Goal: Find specific page/section: Find specific page/section

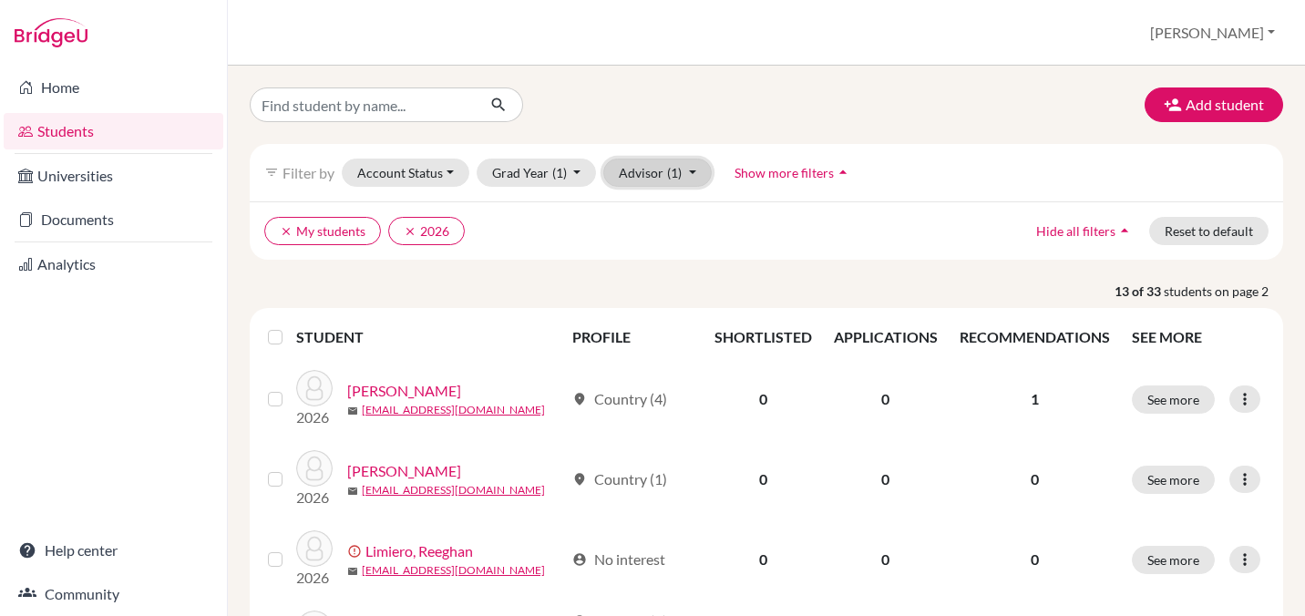
click at [667, 174] on span "(1)" at bounding box center [674, 172] width 15 height 15
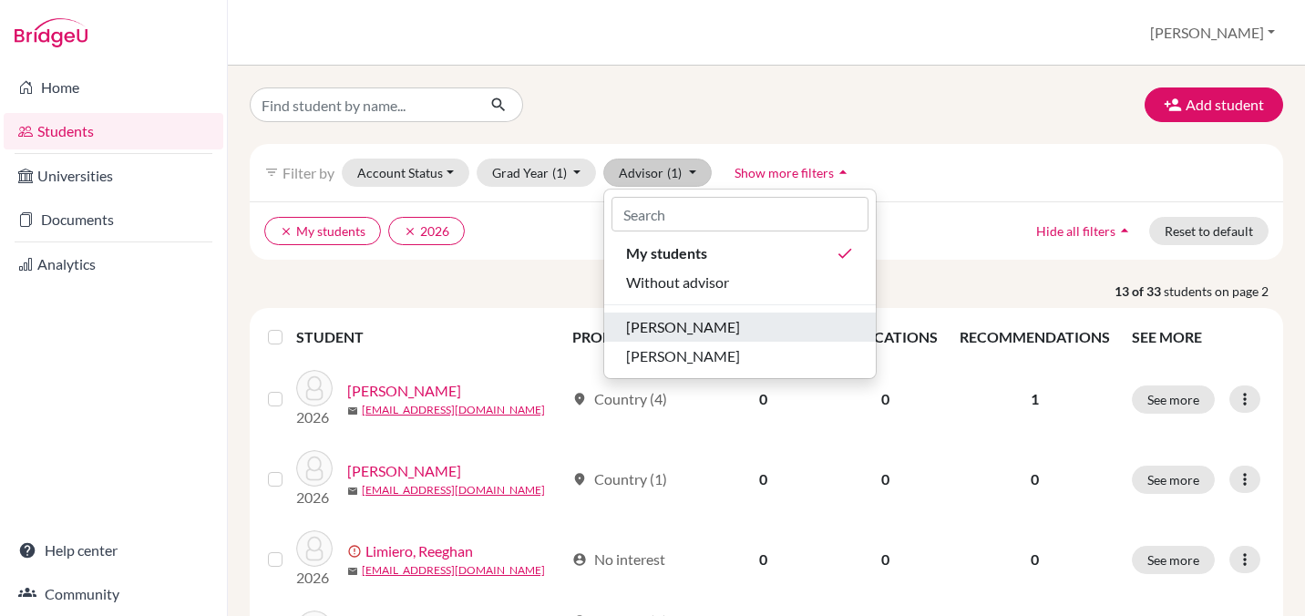
click at [664, 335] on span "[PERSON_NAME]" at bounding box center [683, 327] width 114 height 22
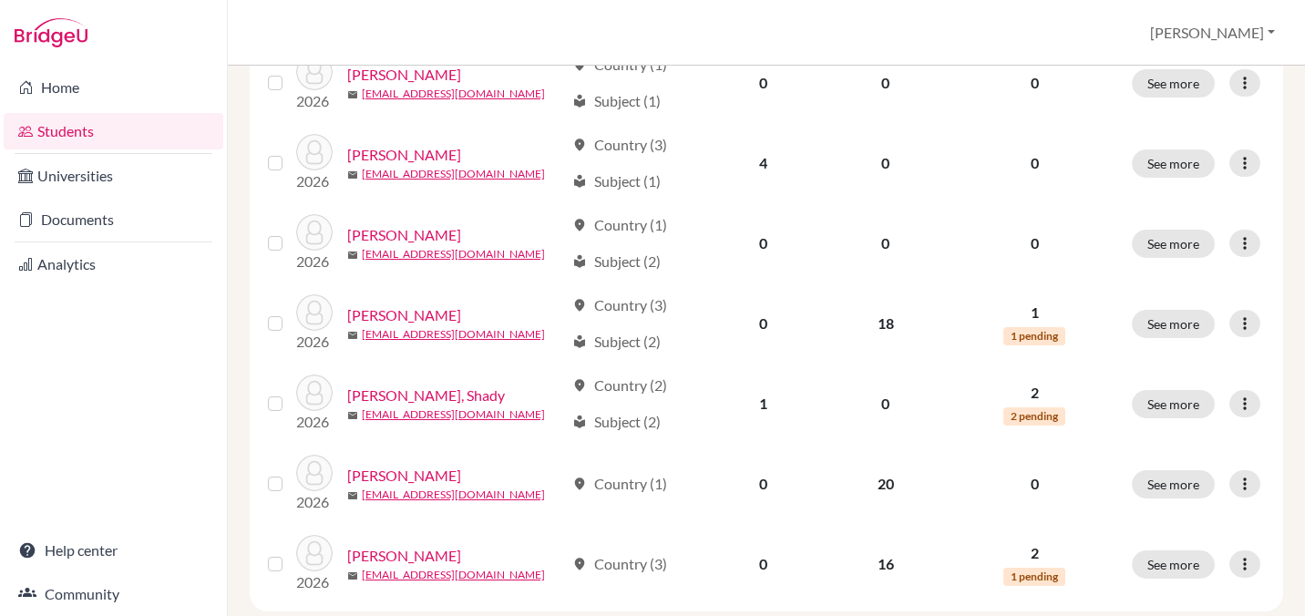
scroll to position [1469, 0]
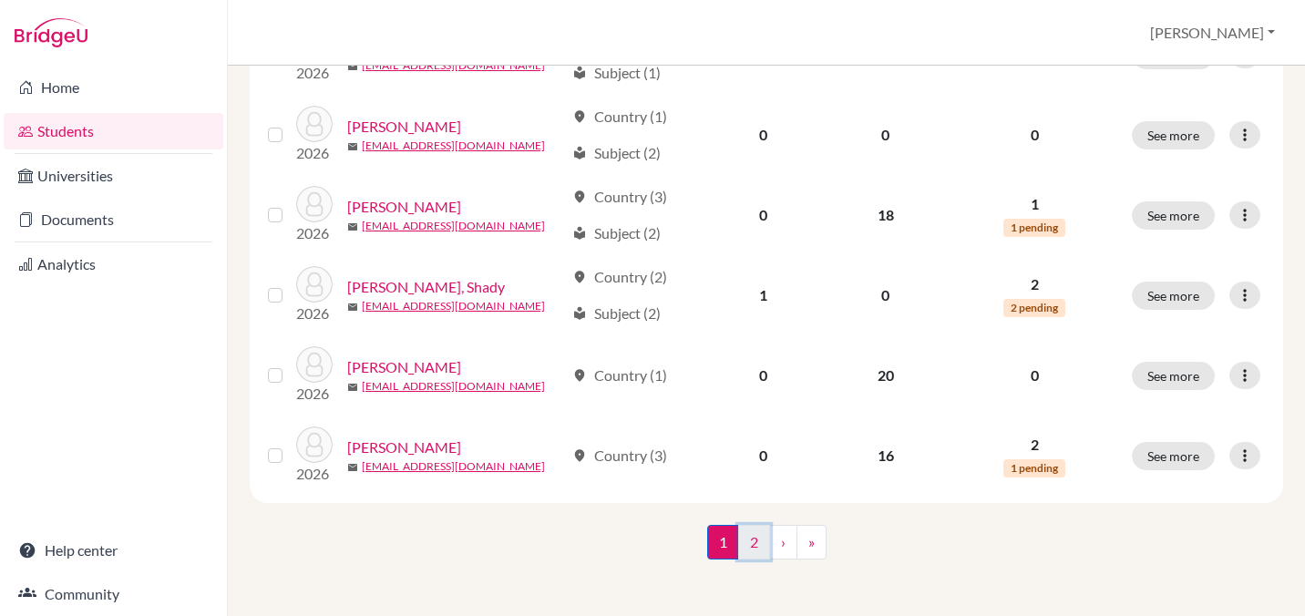
click at [749, 531] on link "2" at bounding box center [754, 542] width 32 height 35
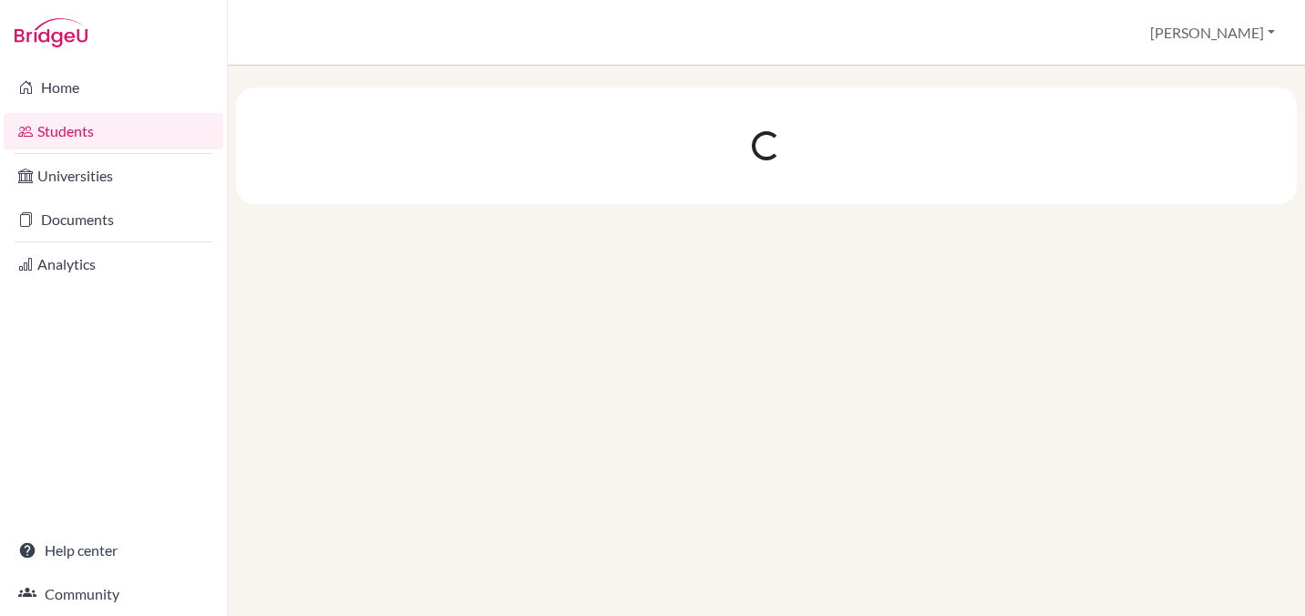
scroll to position [0, 0]
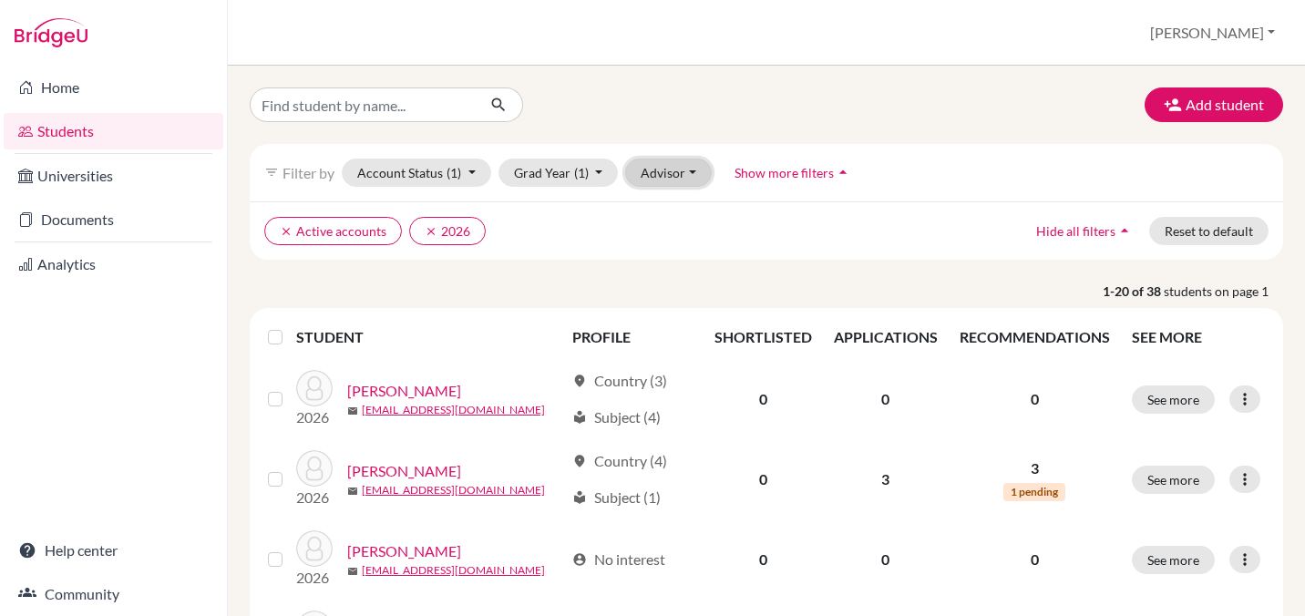
click at [683, 172] on button "Advisor" at bounding box center [668, 173] width 87 height 28
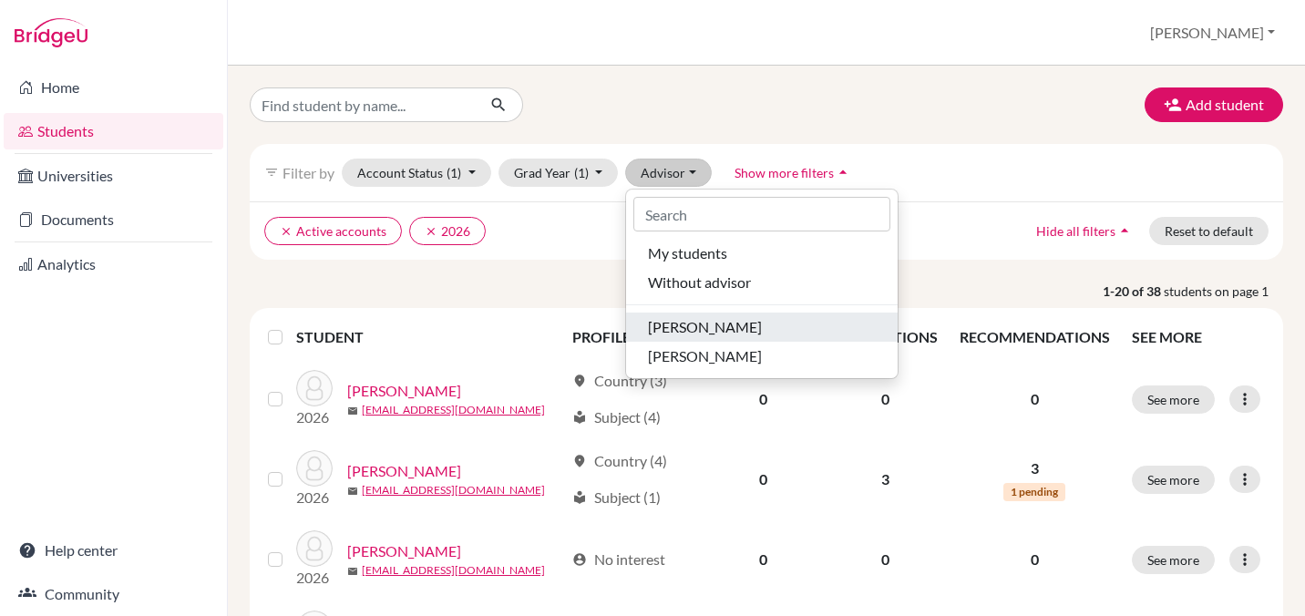
click at [692, 333] on span "[PERSON_NAME]" at bounding box center [705, 327] width 114 height 22
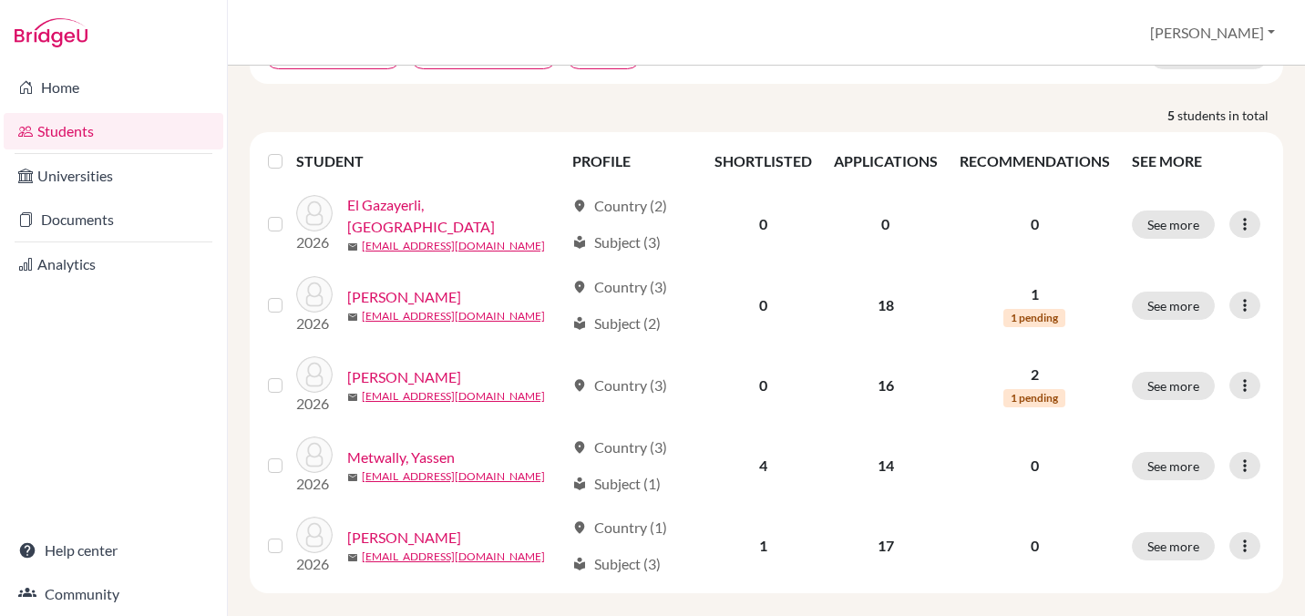
scroll to position [177, 0]
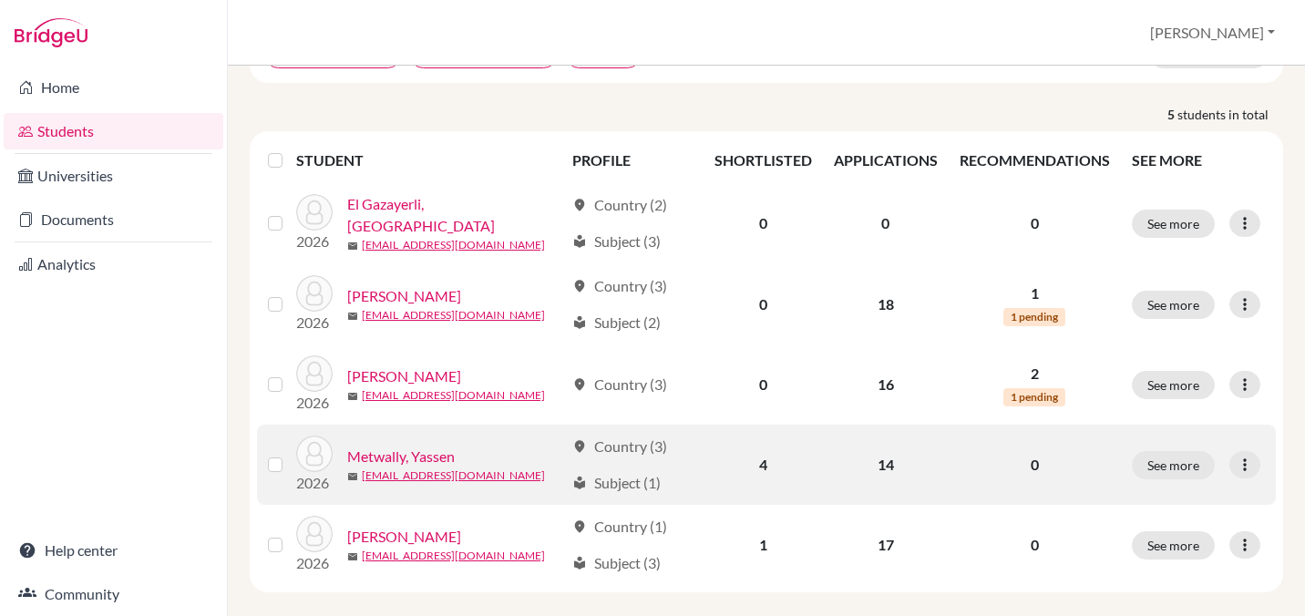
click at [426, 456] on link "Metwally, Yassen" at bounding box center [400, 456] width 107 height 22
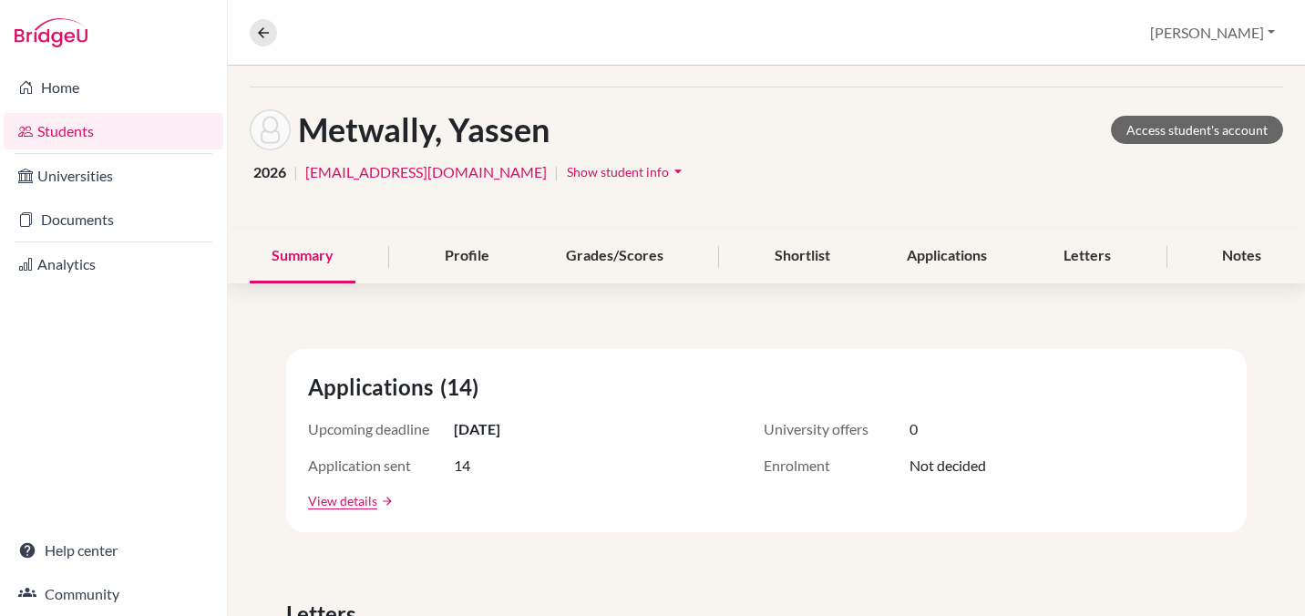
scroll to position [54, 0]
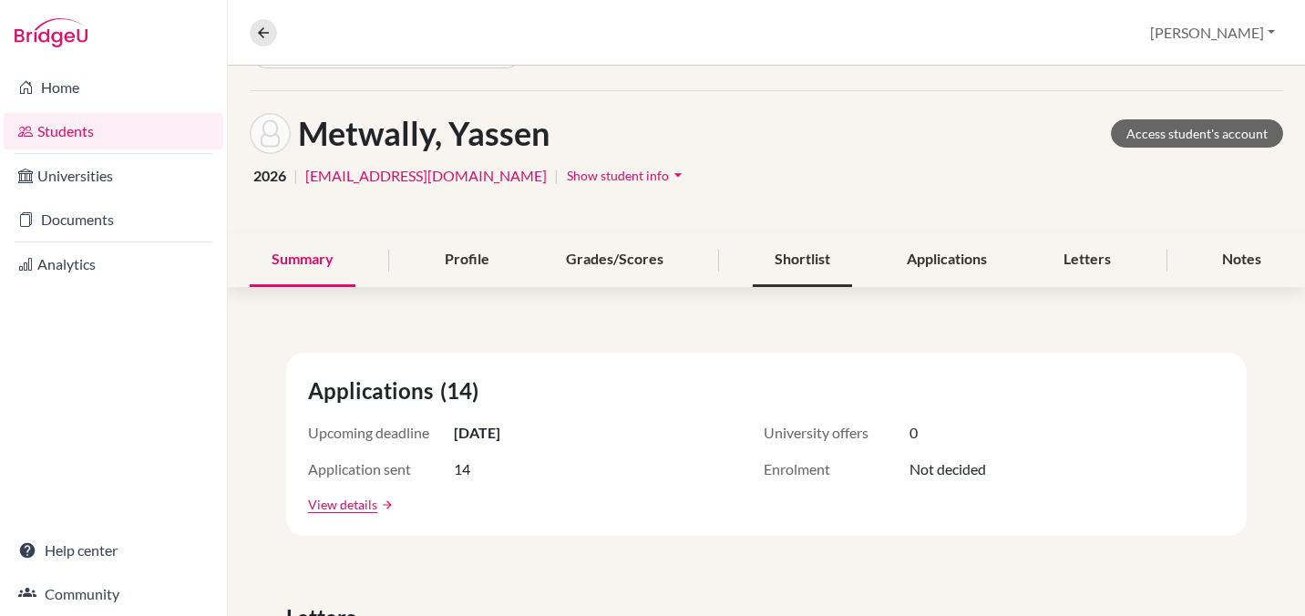
click at [807, 251] on div "Shortlist" at bounding box center [801, 260] width 99 height 54
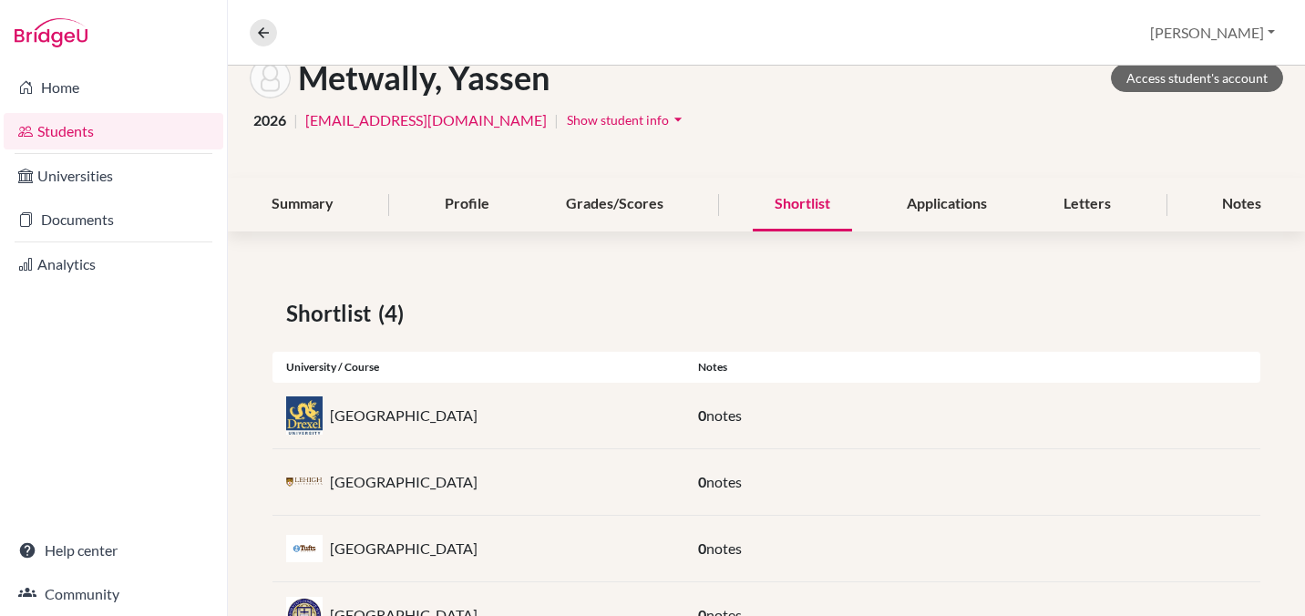
scroll to position [113, 0]
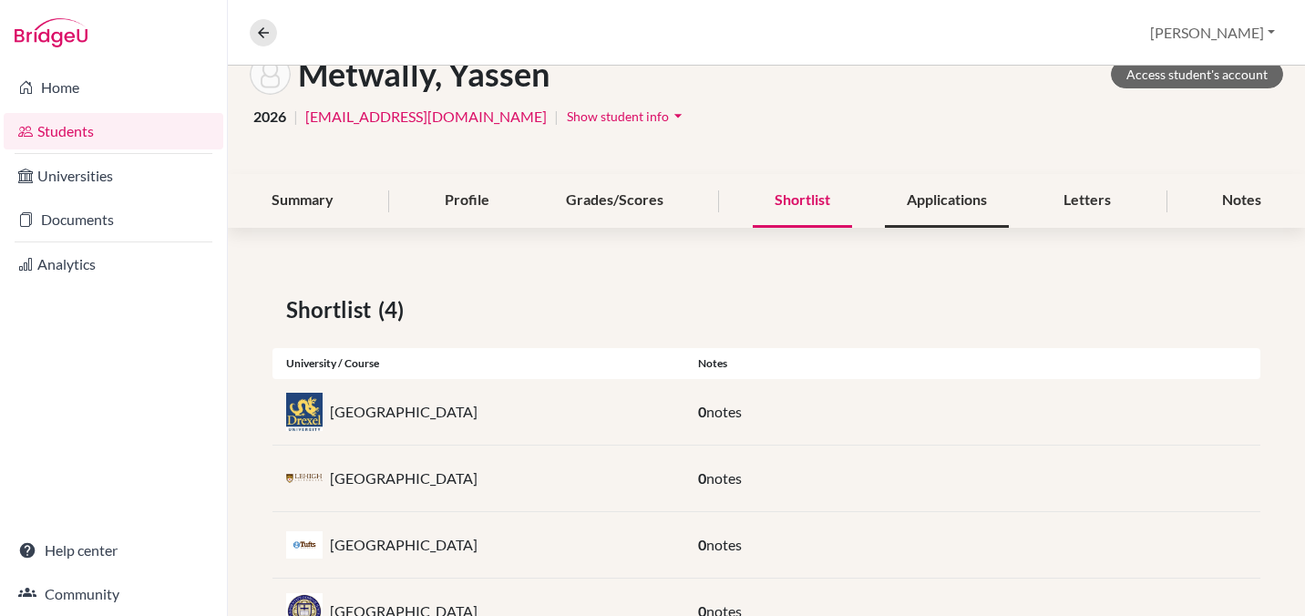
click at [925, 206] on div "Applications" at bounding box center [947, 201] width 124 height 54
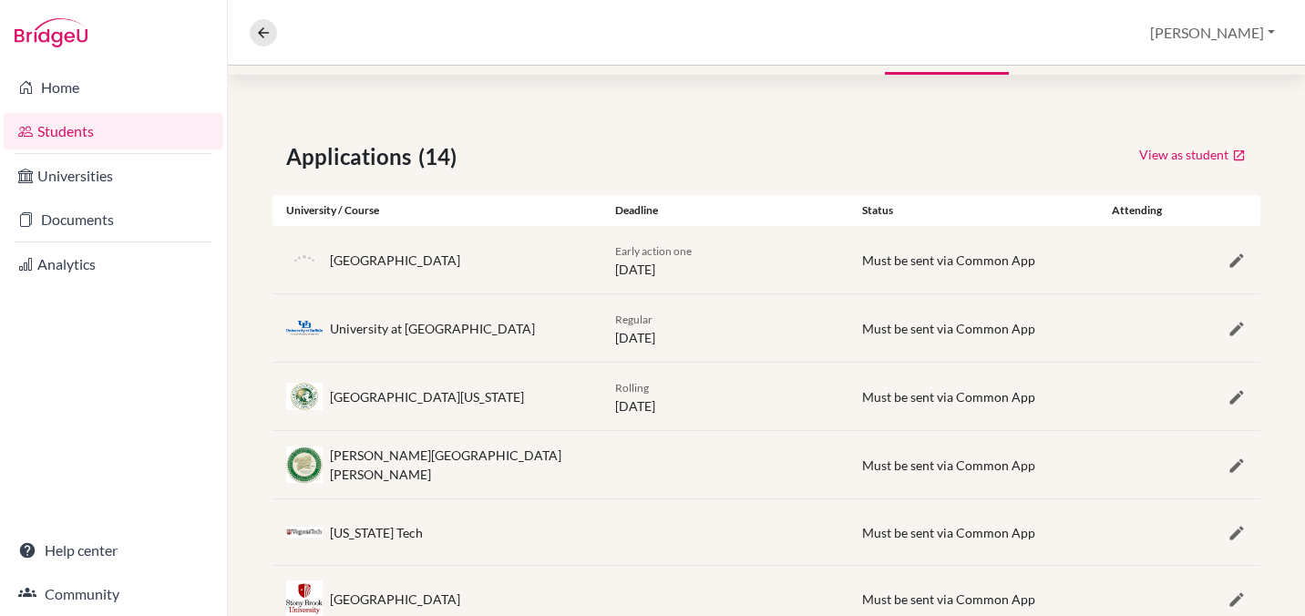
scroll to position [270, 0]
